Goal: Information Seeking & Learning: Check status

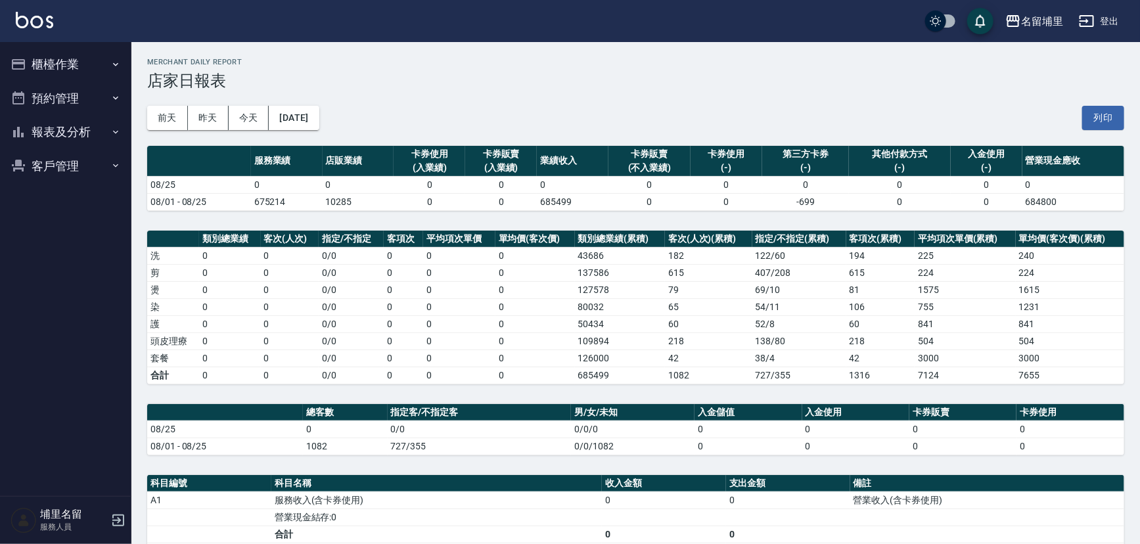
click at [114, 102] on icon "button" at bounding box center [115, 98] width 11 height 11
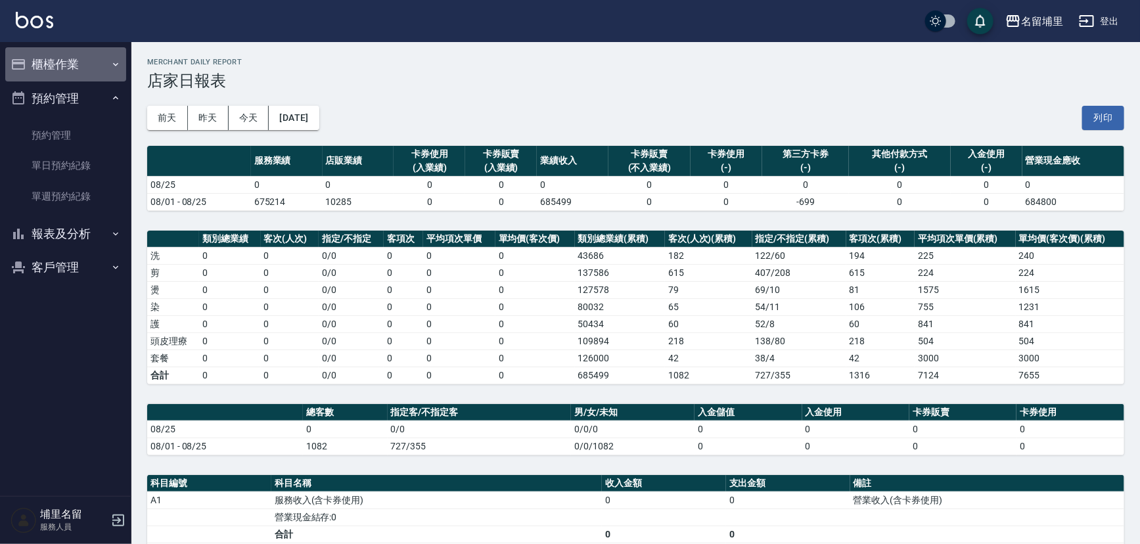
click at [119, 64] on icon "button" at bounding box center [115, 64] width 11 height 11
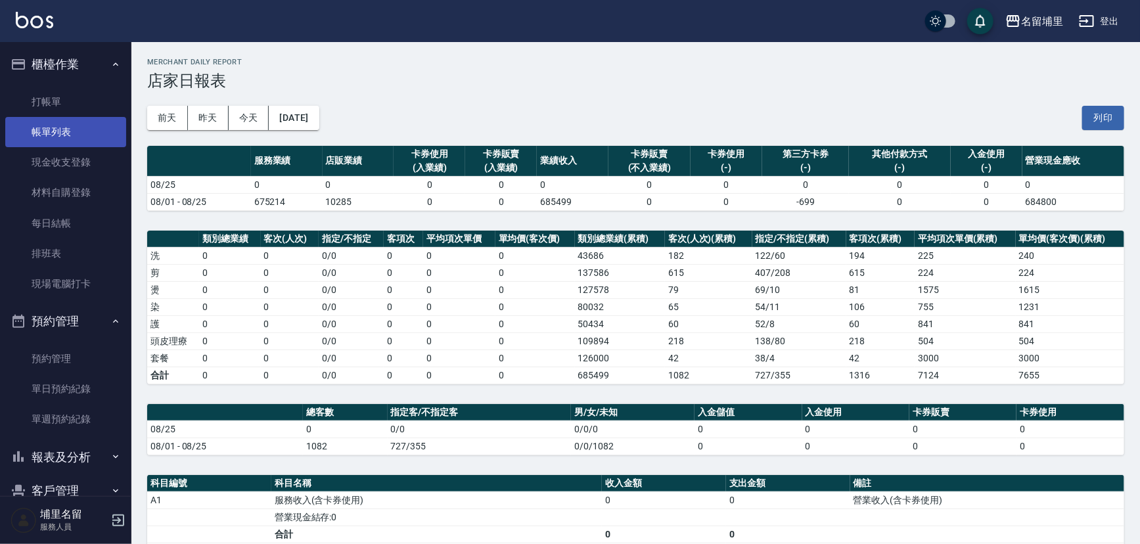
click at [74, 129] on link "帳單列表" at bounding box center [65, 132] width 121 height 30
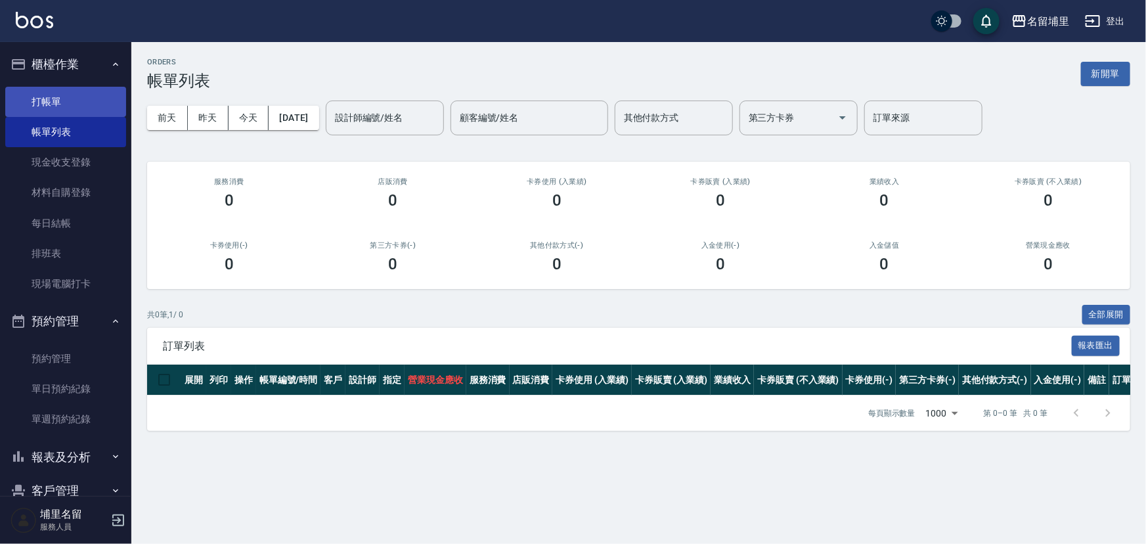
click at [48, 105] on link "打帳單" at bounding box center [65, 102] width 121 height 30
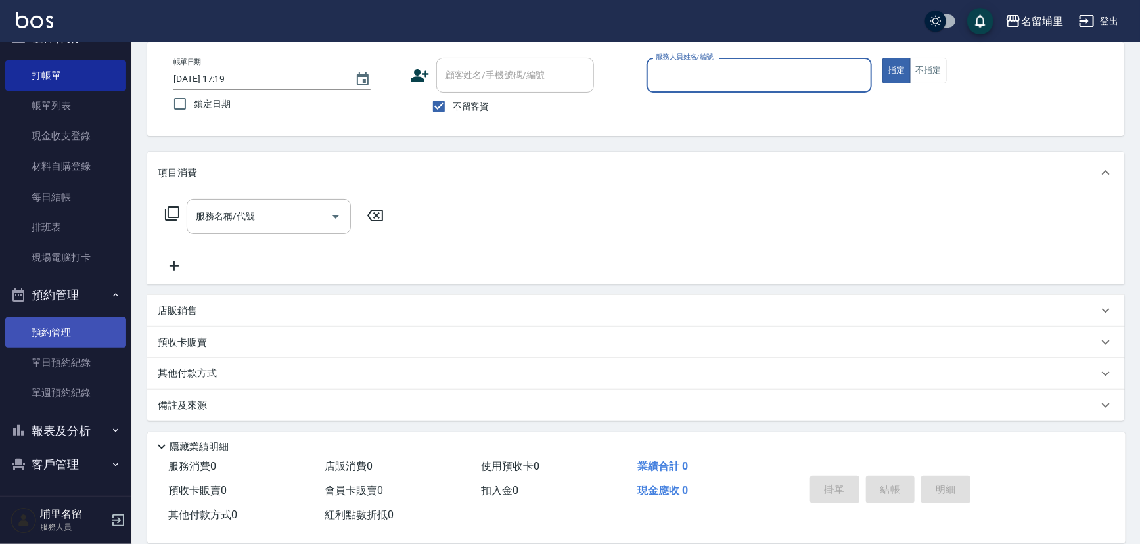
scroll to position [64, 0]
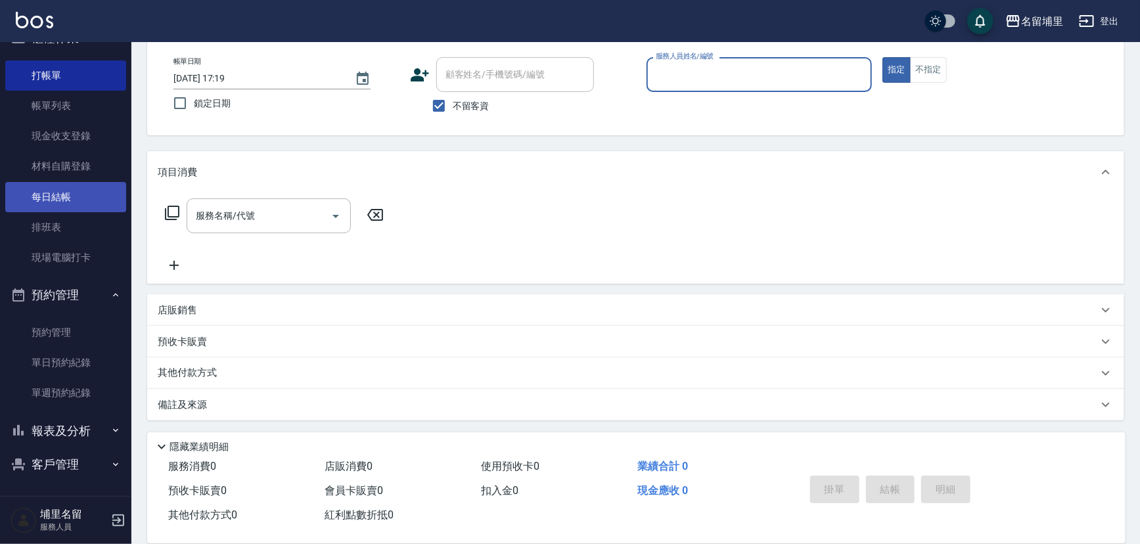
click at [67, 198] on link "每日結帳" at bounding box center [65, 197] width 121 height 30
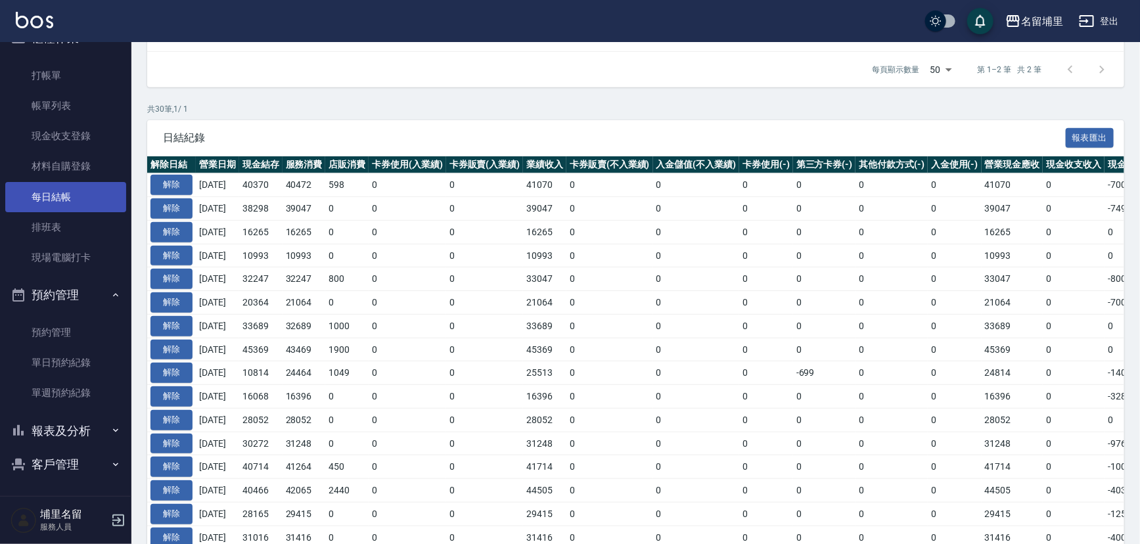
scroll to position [478, 0]
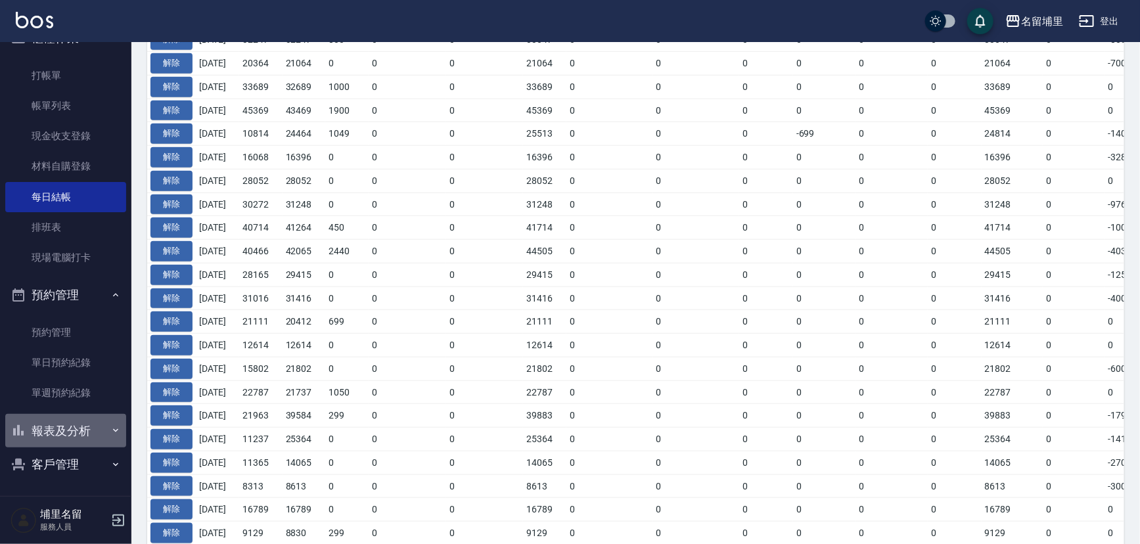
click at [113, 429] on icon "button" at bounding box center [115, 430] width 5 height 3
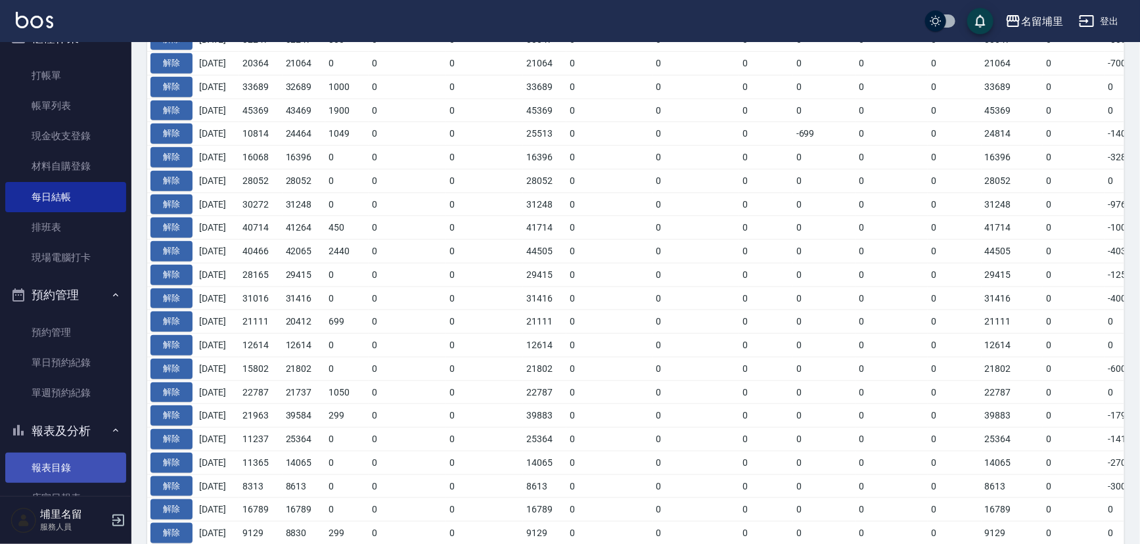
scroll to position [265, 0]
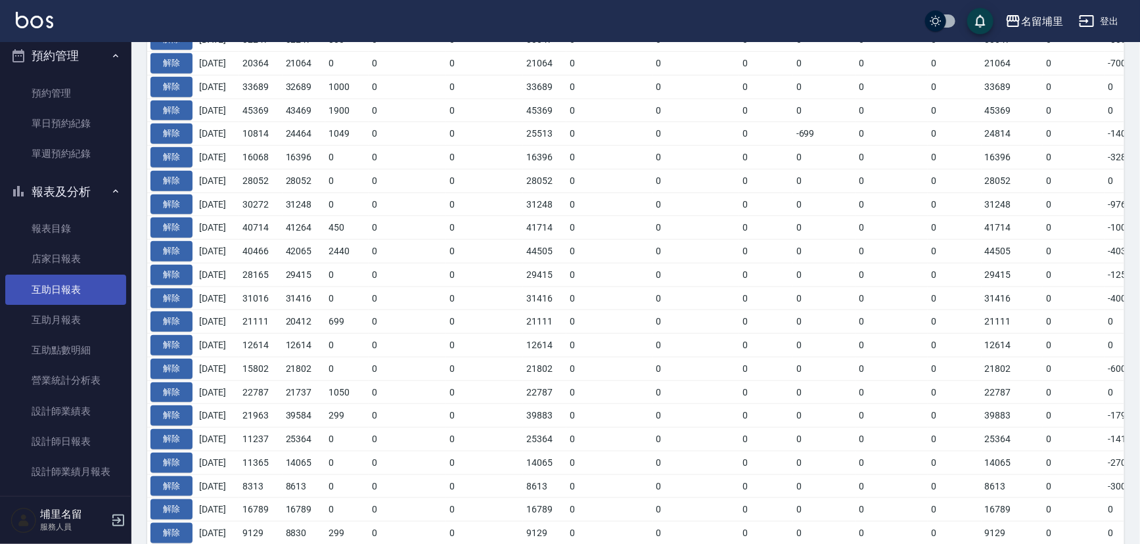
click at [56, 293] on link "互助日報表" at bounding box center [65, 290] width 121 height 30
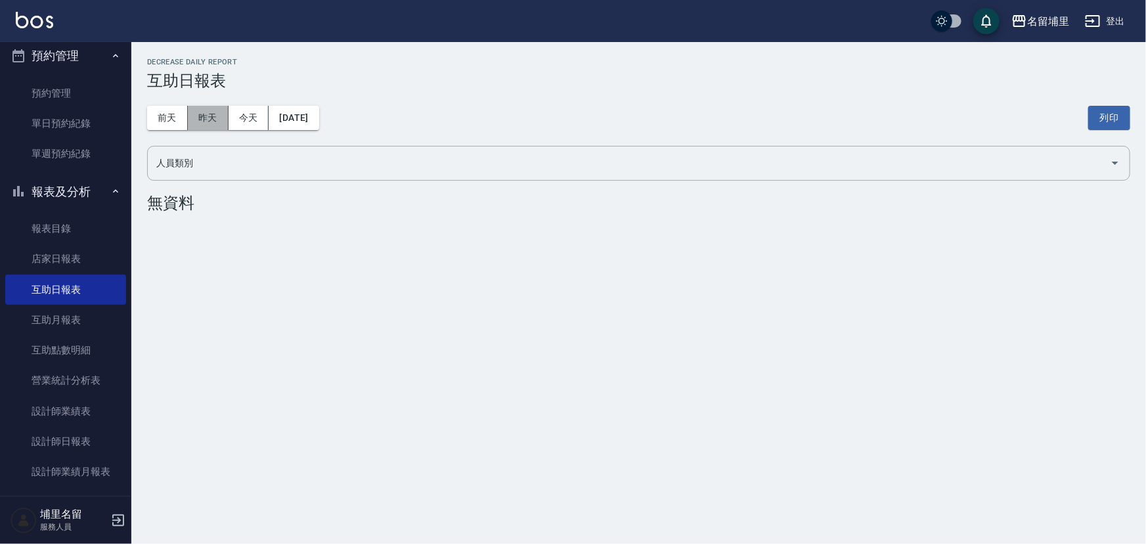
click at [194, 108] on button "昨天" at bounding box center [208, 118] width 41 height 24
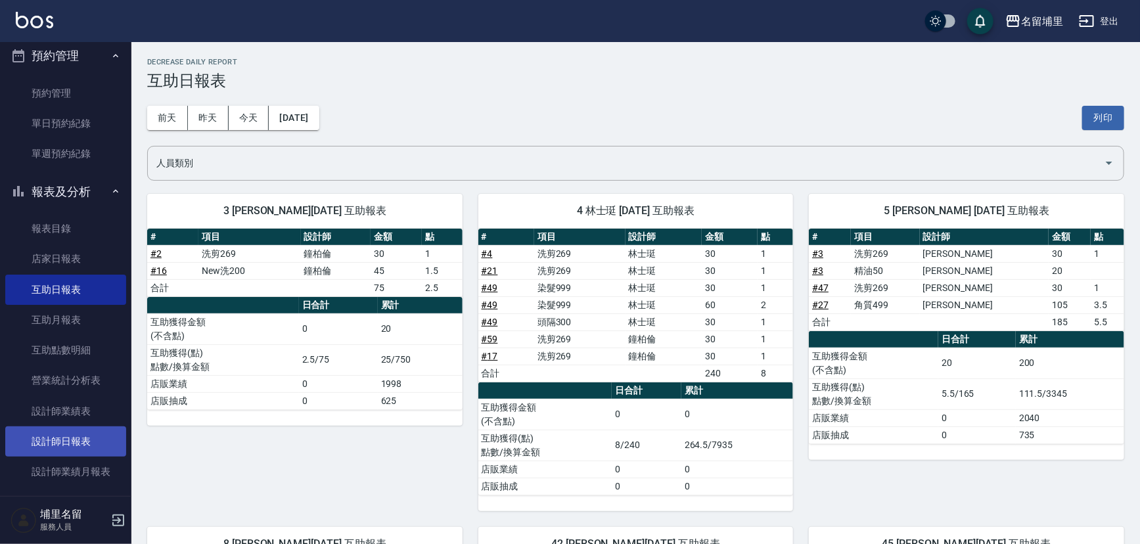
click at [79, 437] on link "設計師日報表" at bounding box center [65, 441] width 121 height 30
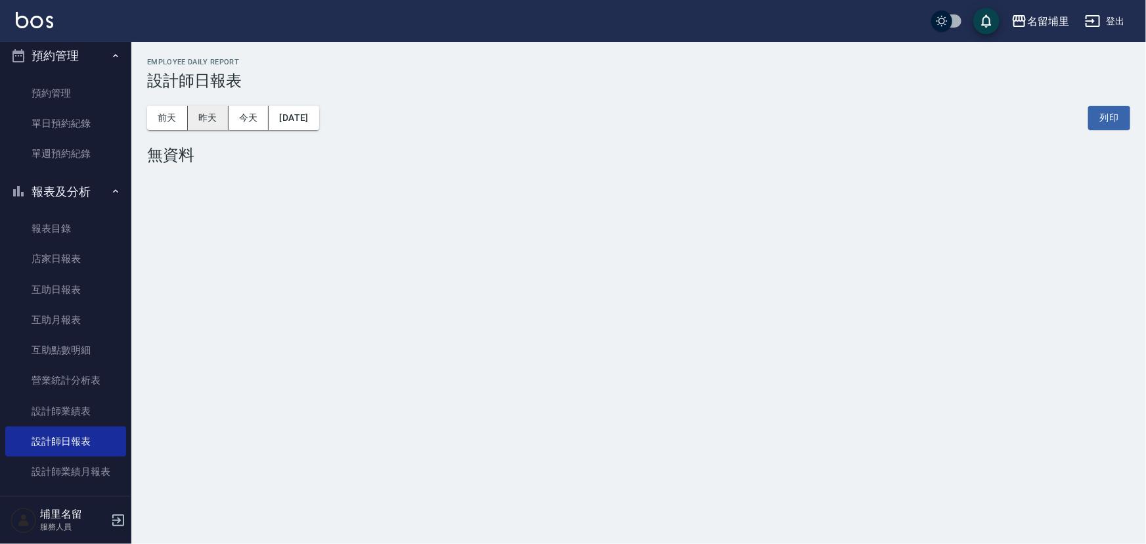
click at [213, 129] on button "昨天" at bounding box center [208, 118] width 41 height 24
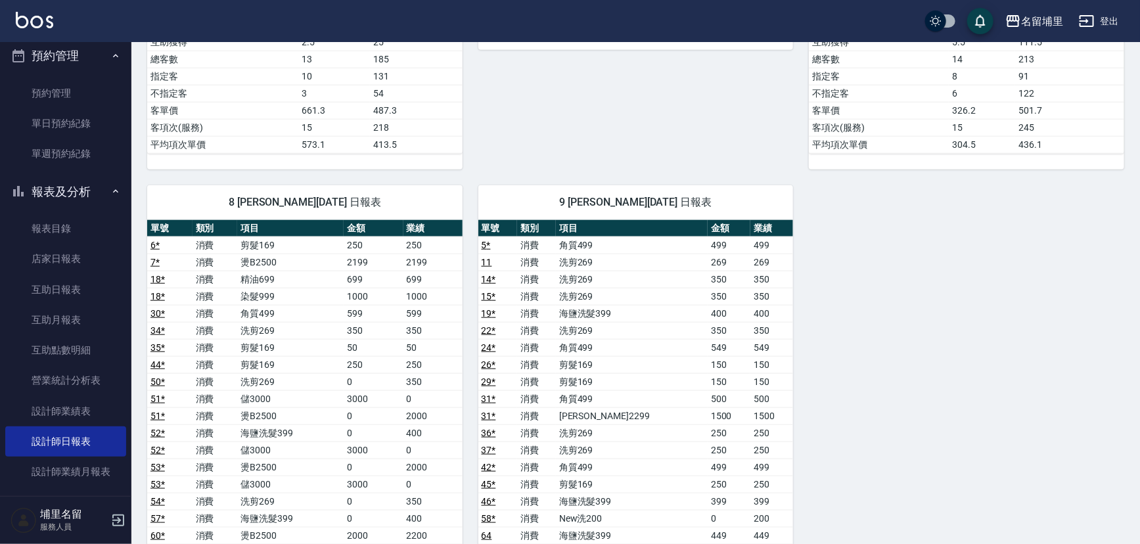
scroll to position [478, 0]
